Goal: Task Accomplishment & Management: Complete application form

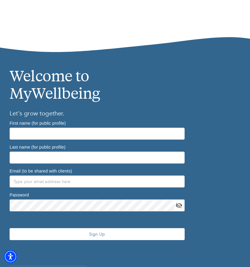
scroll to position [183, 0]
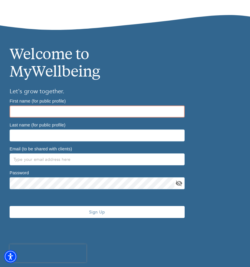
click at [73, 114] on input "text" at bounding box center [97, 112] width 175 height 12
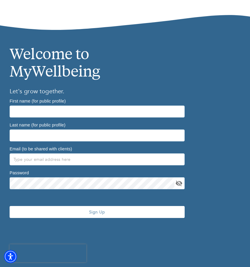
click at [145, 65] on h1 "Welcome to MyWellbeing" at bounding box center [125, 59] width 231 height 45
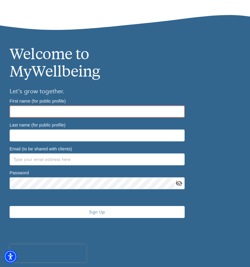
click at [111, 106] on input "text" at bounding box center [97, 112] width 175 height 12
type input "[PERSON_NAME]"
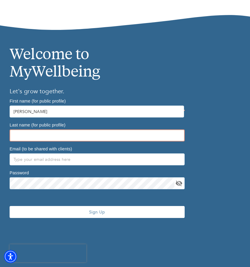
type input "[PERSON_NAME]"
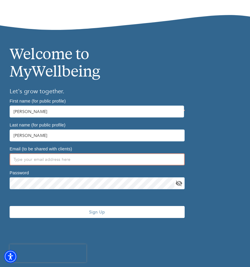
type input "[PERSON_NAME][EMAIL_ADDRESS][DOMAIN_NAME]"
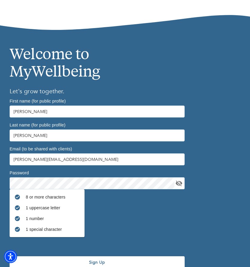
click at [98, 210] on div "8 or more characters 1 uppercase letter 1 number 1 special character" at bounding box center [97, 214] width 175 height 48
click at [93, 264] on span "Sign Up" at bounding box center [97, 263] width 170 height 6
